Goal: Check status: Check status

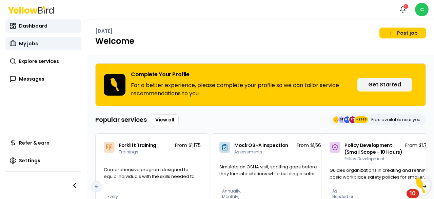
click at [27, 41] on span "My jobs" at bounding box center [28, 43] width 19 height 7
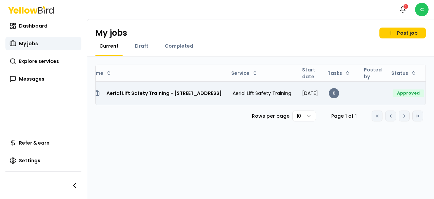
scroll to position [0, 97]
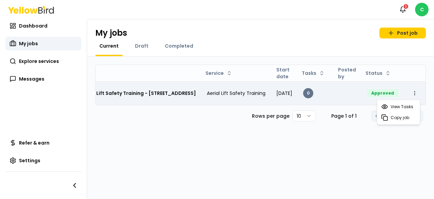
click at [414, 91] on html "Notifications 1 C Dashboard My jobs Explore services Messages Refer & earn Sett…" at bounding box center [217, 99] width 434 height 199
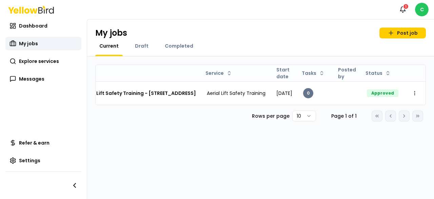
click at [420, 8] on html "Notifications 1 C Dashboard My jobs Explore services Messages Refer & earn Sett…" at bounding box center [217, 99] width 434 height 199
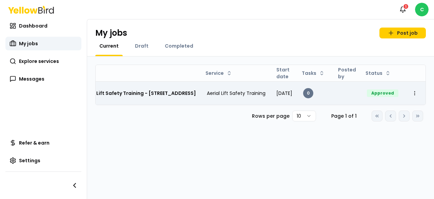
click at [148, 96] on h3 "Aerial Lift Safety Training - [STREET_ADDRESS]" at bounding box center [138, 93] width 115 height 12
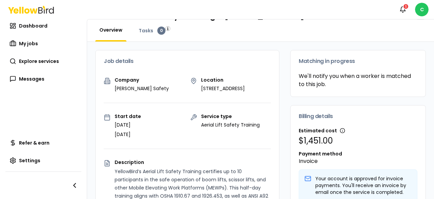
scroll to position [19, 0]
click at [136, 128] on p "[DATE]" at bounding box center [128, 124] width 26 height 7
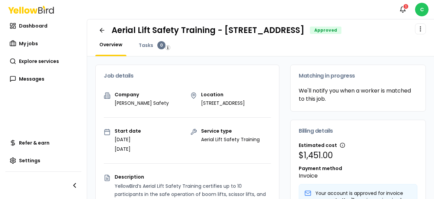
scroll to position [0, 0]
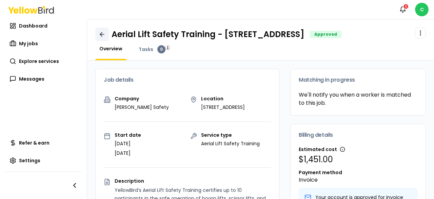
click at [102, 35] on icon at bounding box center [102, 34] width 7 height 7
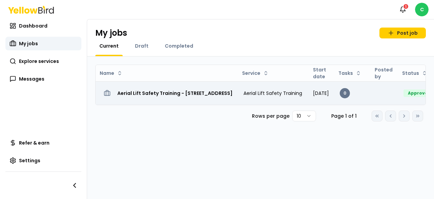
click at [301, 93] on span "Aerial Lift Safety Training" at bounding box center [273, 93] width 59 height 7
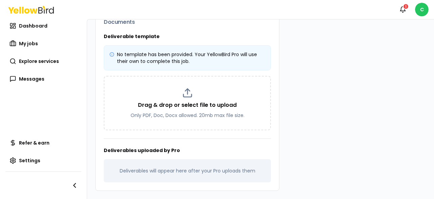
scroll to position [309, 0]
click at [43, 164] on link "Settings" at bounding box center [43, 160] width 76 height 14
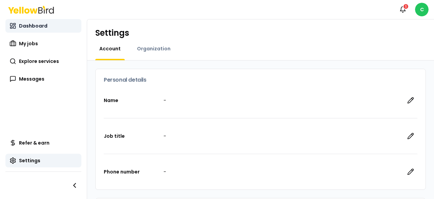
click at [29, 25] on span "Dashboard" at bounding box center [33, 25] width 29 height 7
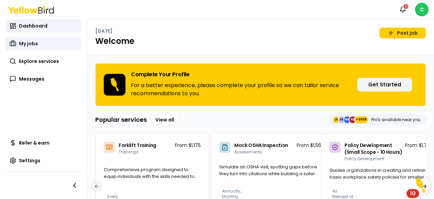
click at [27, 41] on span "My jobs" at bounding box center [28, 43] width 19 height 7
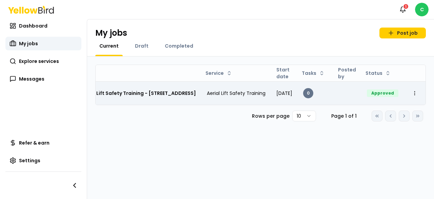
scroll to position [0, 97]
click at [414, 93] on html "Notifications 1 C Dashboard My jobs Explore services Messages Refer & earn Sett…" at bounding box center [217, 99] width 434 height 199
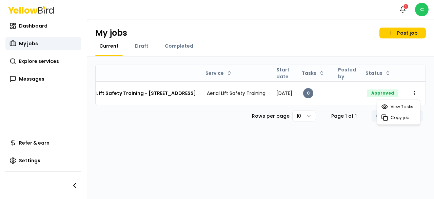
click at [315, 152] on html "Notifications 1 C Dashboard My jobs Explore services Messages Refer & earn Sett…" at bounding box center [217, 99] width 434 height 199
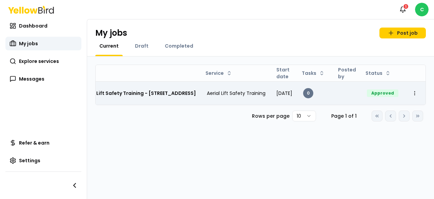
click at [271, 87] on td "[DATE]" at bounding box center [284, 92] width 27 height 23
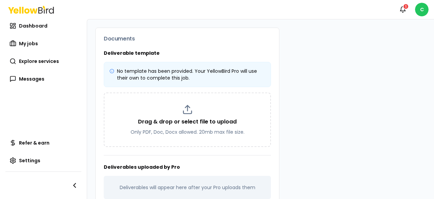
scroll to position [314, 0]
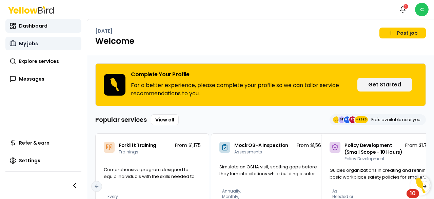
click at [48, 44] on link "My jobs" at bounding box center [43, 44] width 76 height 14
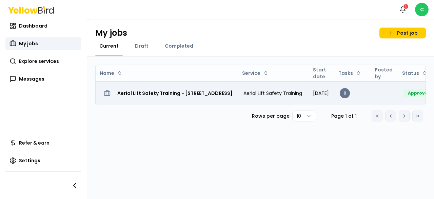
click at [158, 92] on h3 "Aerial Lift Safety Training - [STREET_ADDRESS]" at bounding box center [174, 93] width 115 height 12
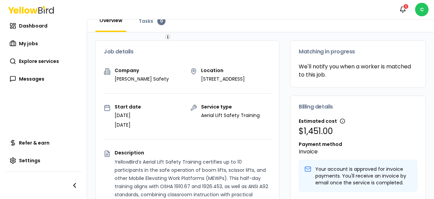
scroll to position [29, 0]
